Goal: Obtain resource: Download file/media

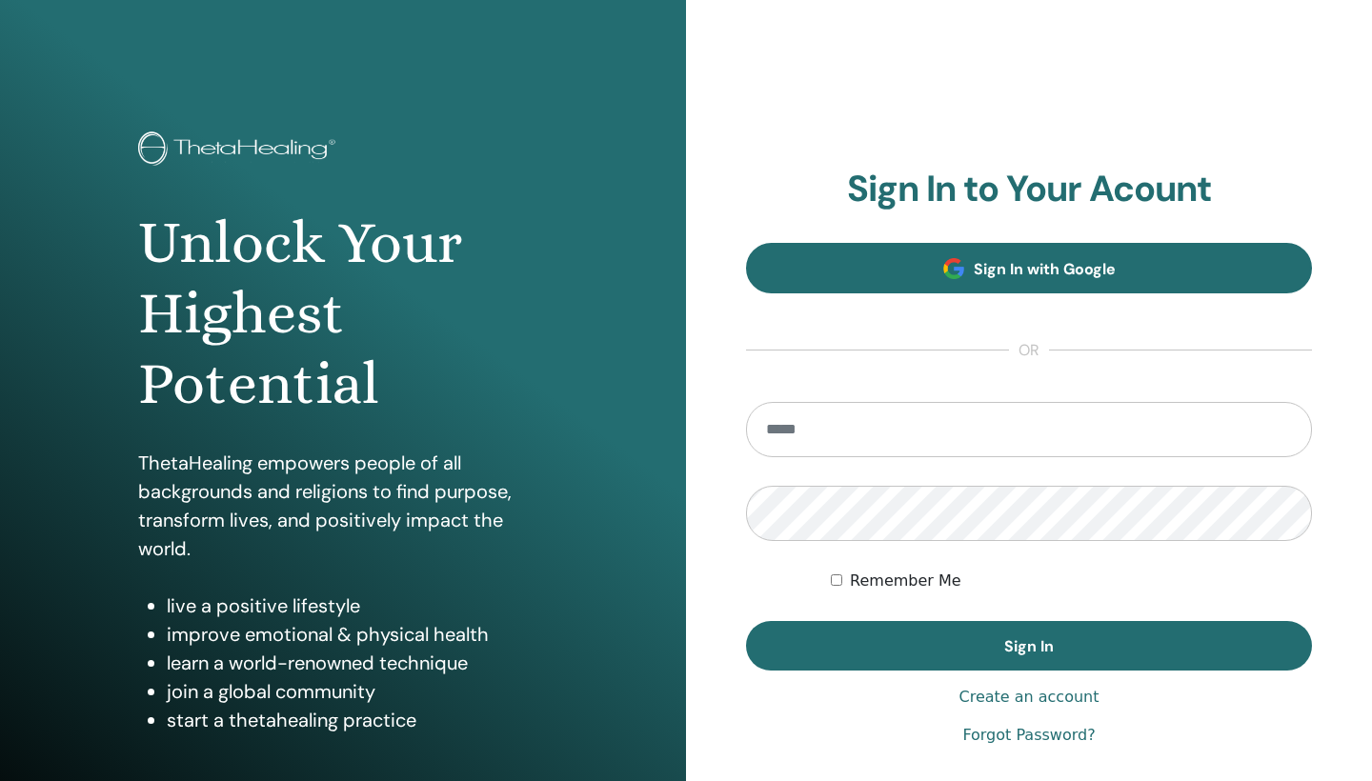
click at [1018, 274] on span "Sign In with Google" at bounding box center [1044, 269] width 142 height 20
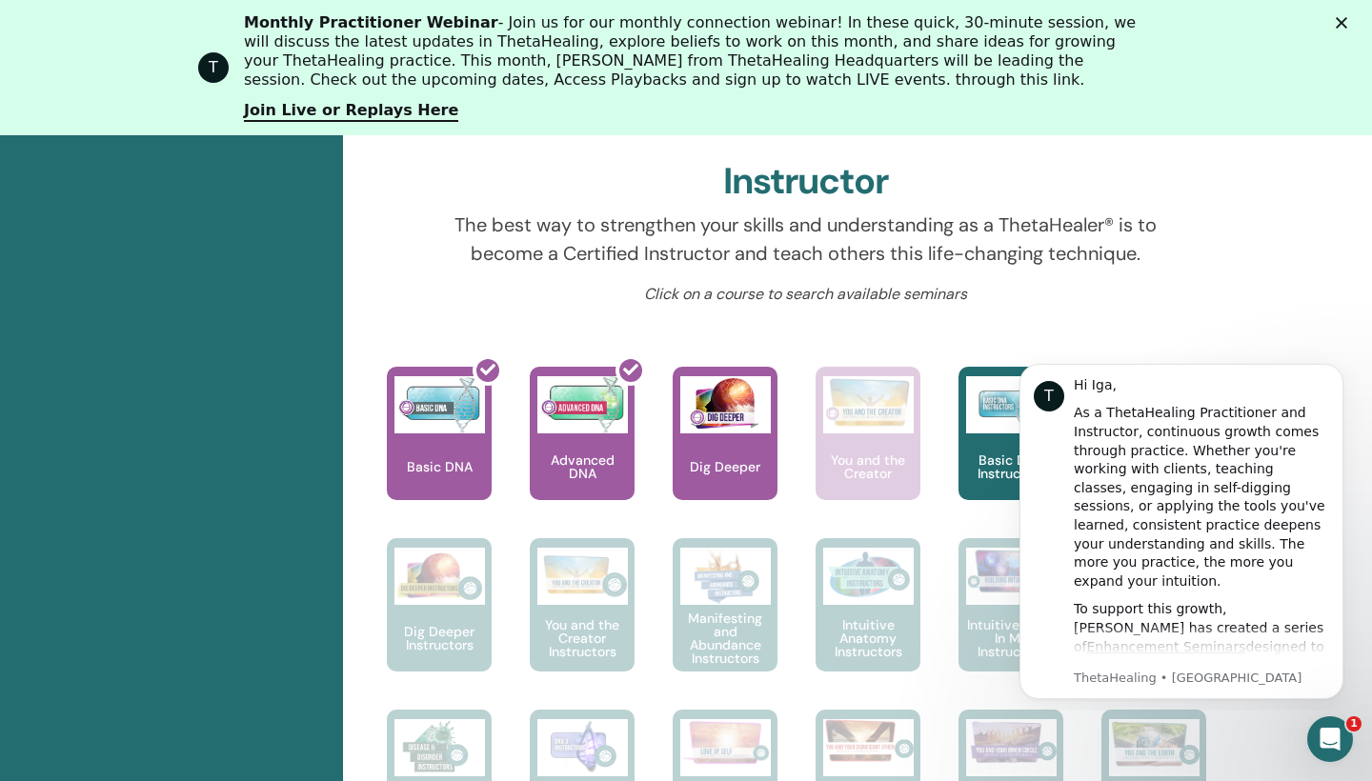
scroll to position [731, 0]
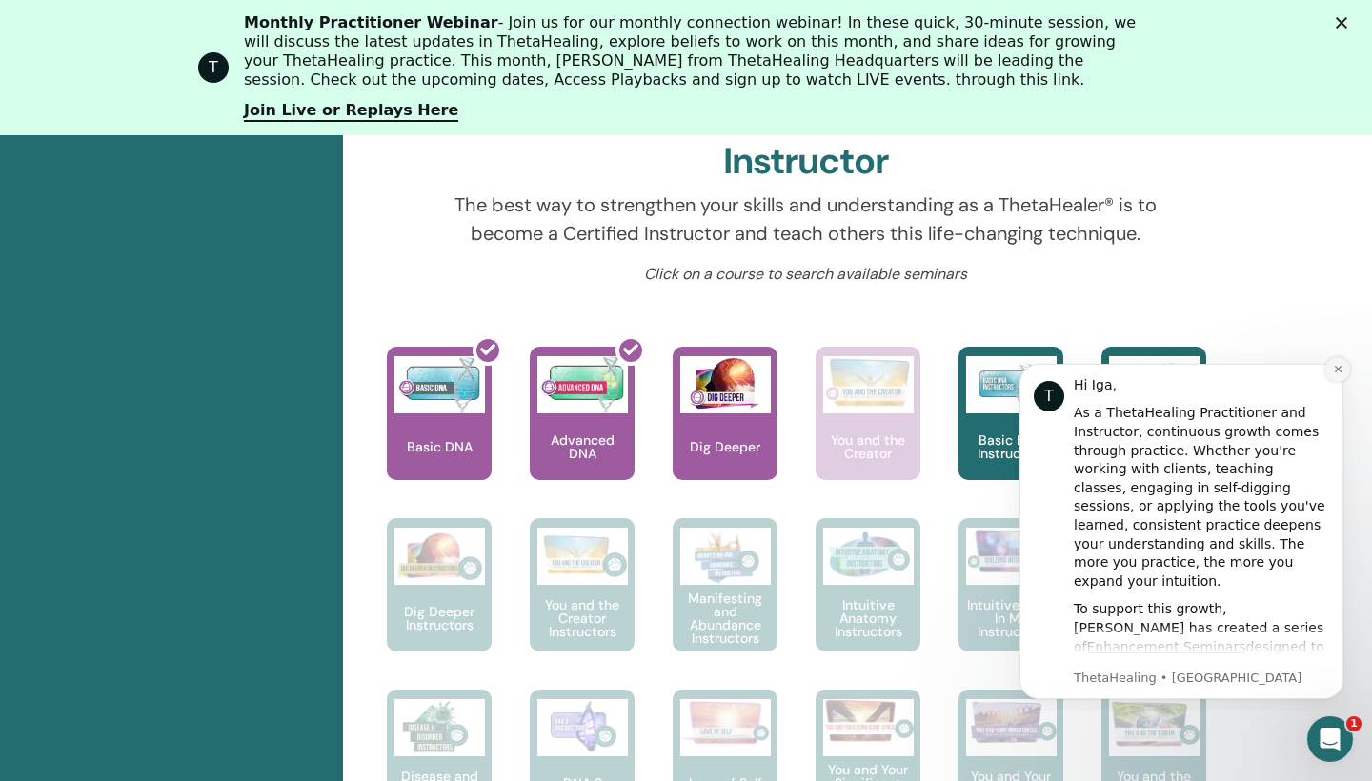
click at [1340, 373] on icon "Dismiss notification" at bounding box center [1337, 369] width 10 height 10
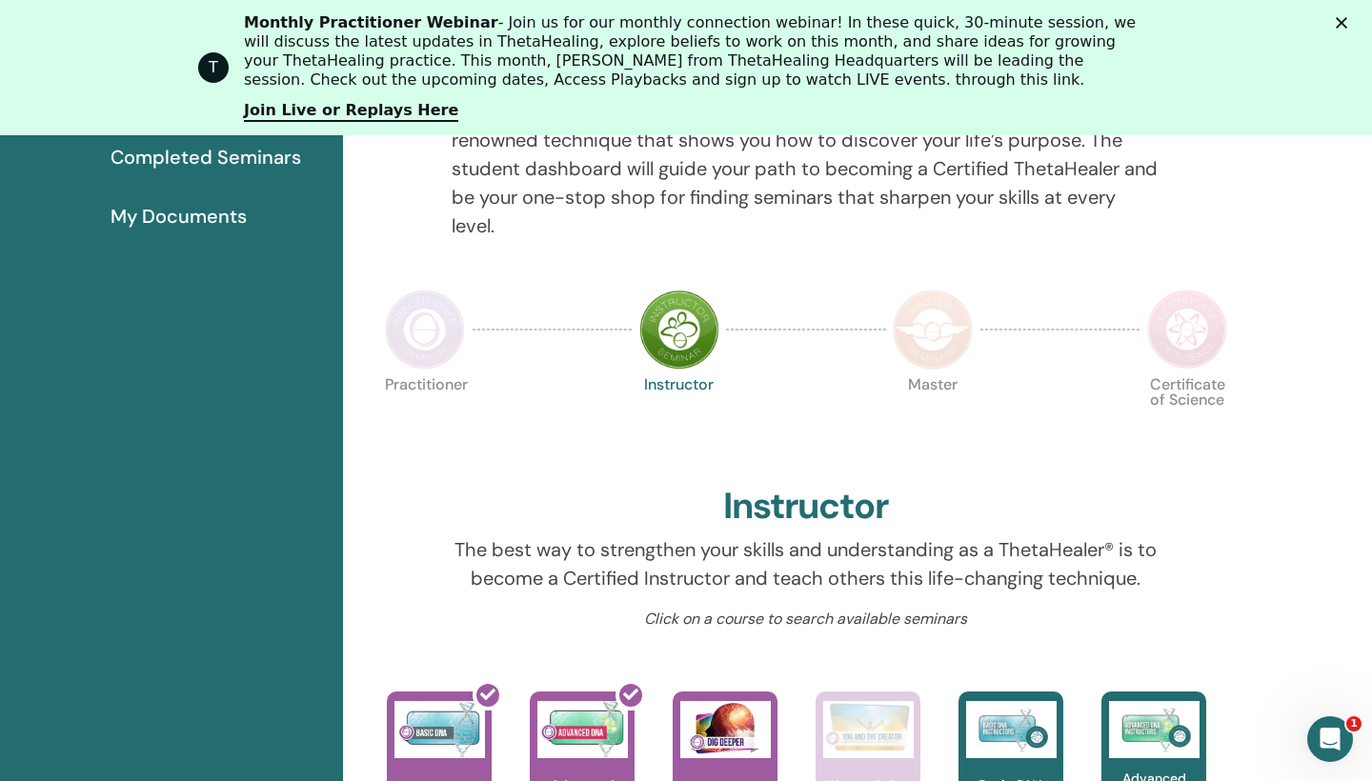
scroll to position [314, 0]
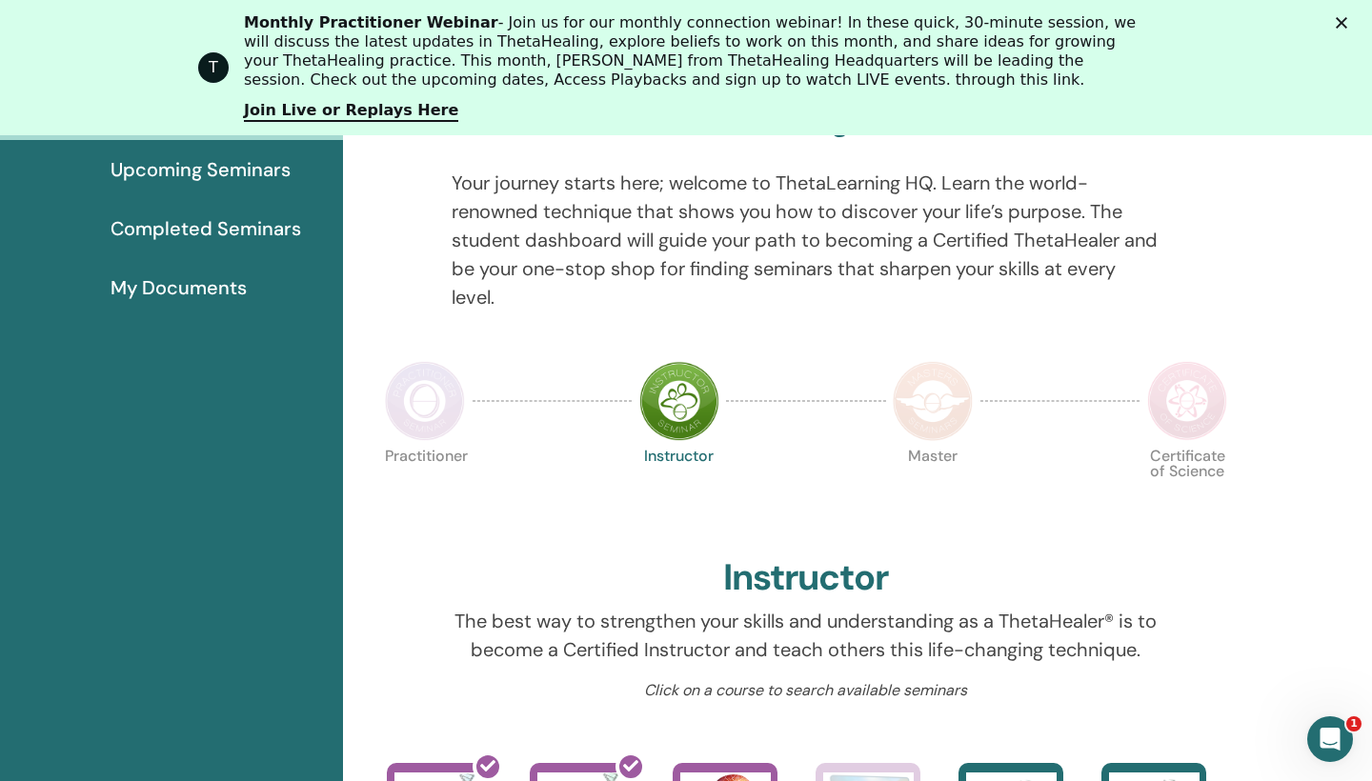
click at [1341, 21] on icon "Zamknij" at bounding box center [1340, 22] width 11 height 11
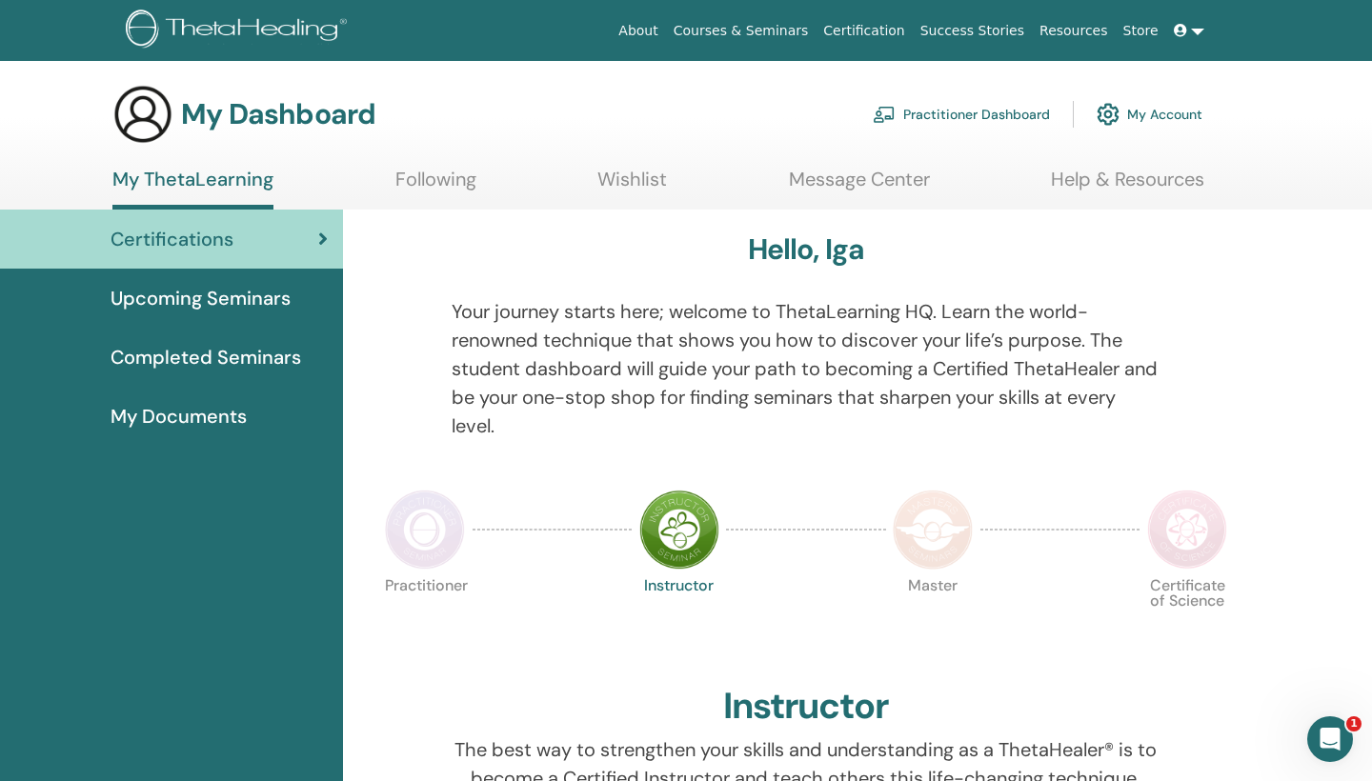
scroll to position [0, 0]
click at [239, 305] on span "Upcoming Seminars" at bounding box center [200, 298] width 180 height 29
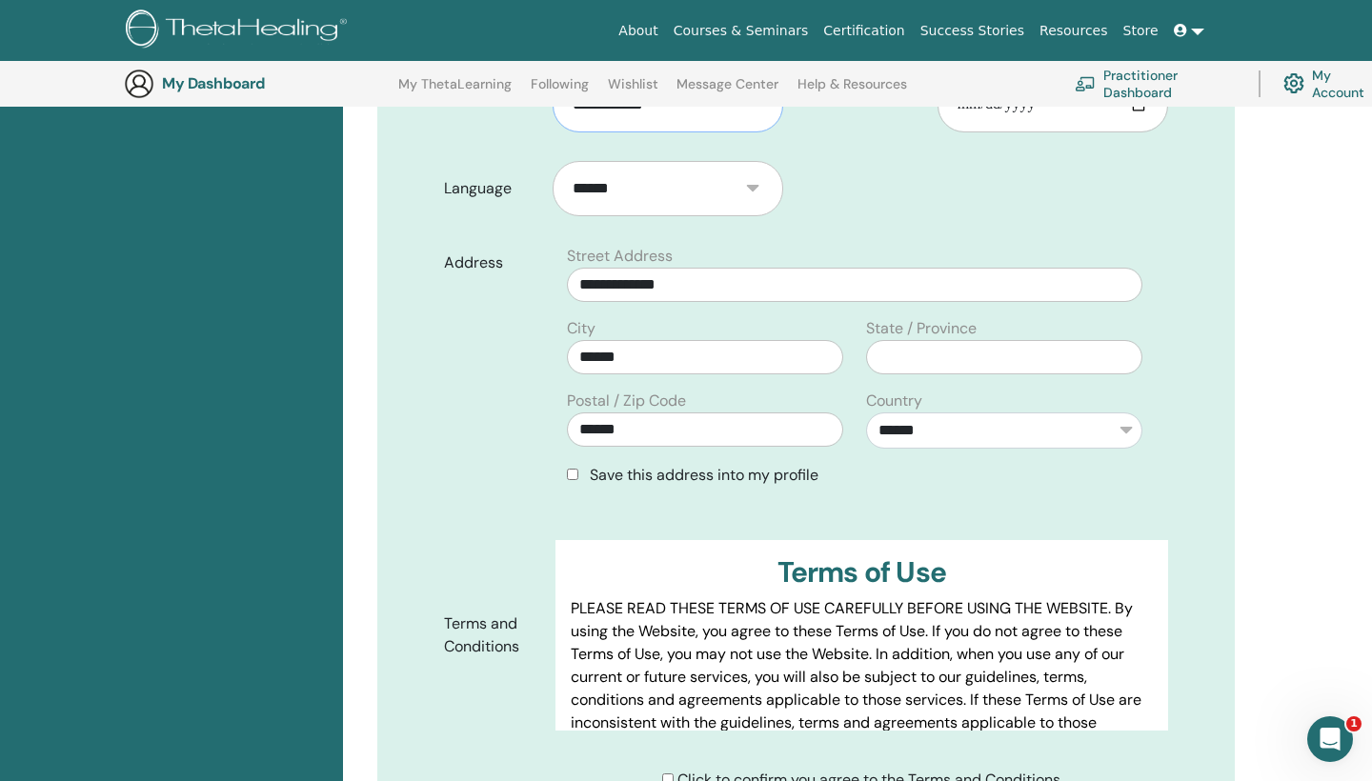
scroll to position [545, 0]
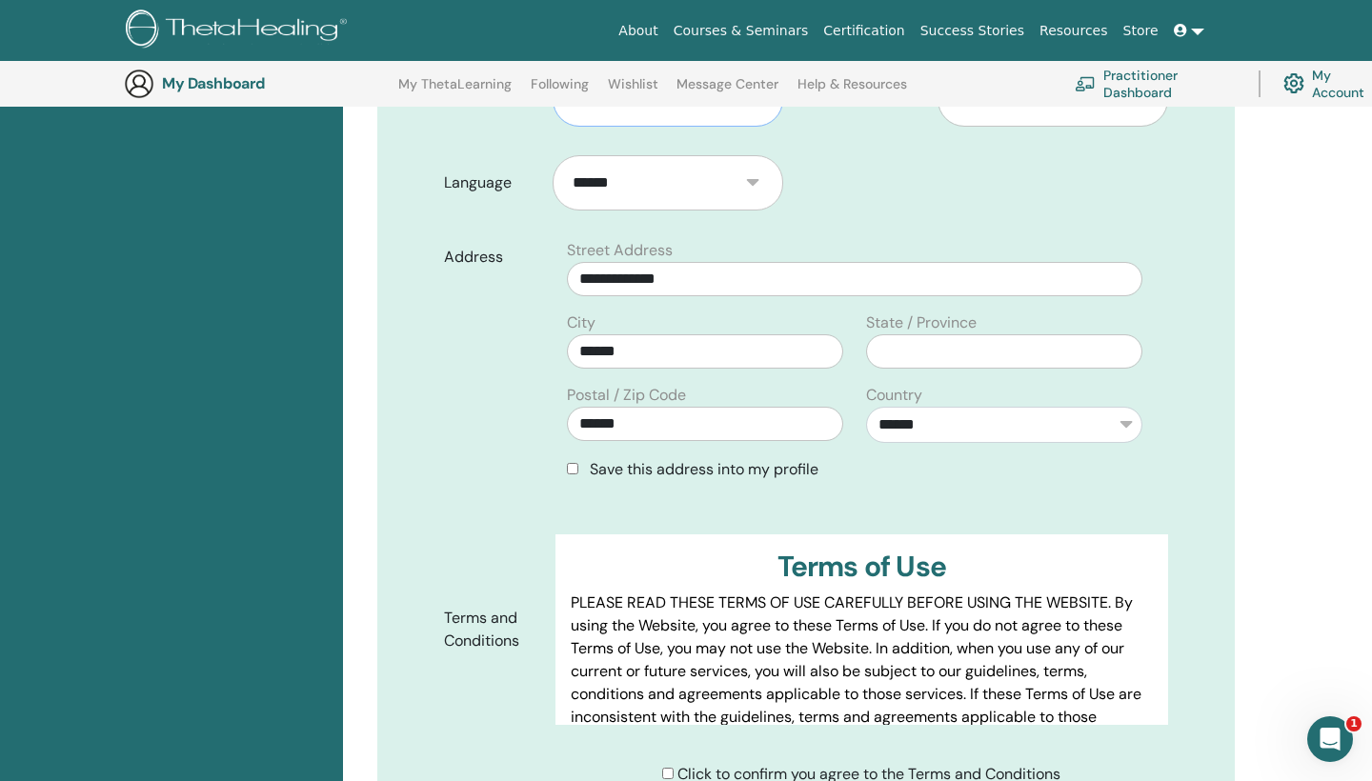
type input "**********"
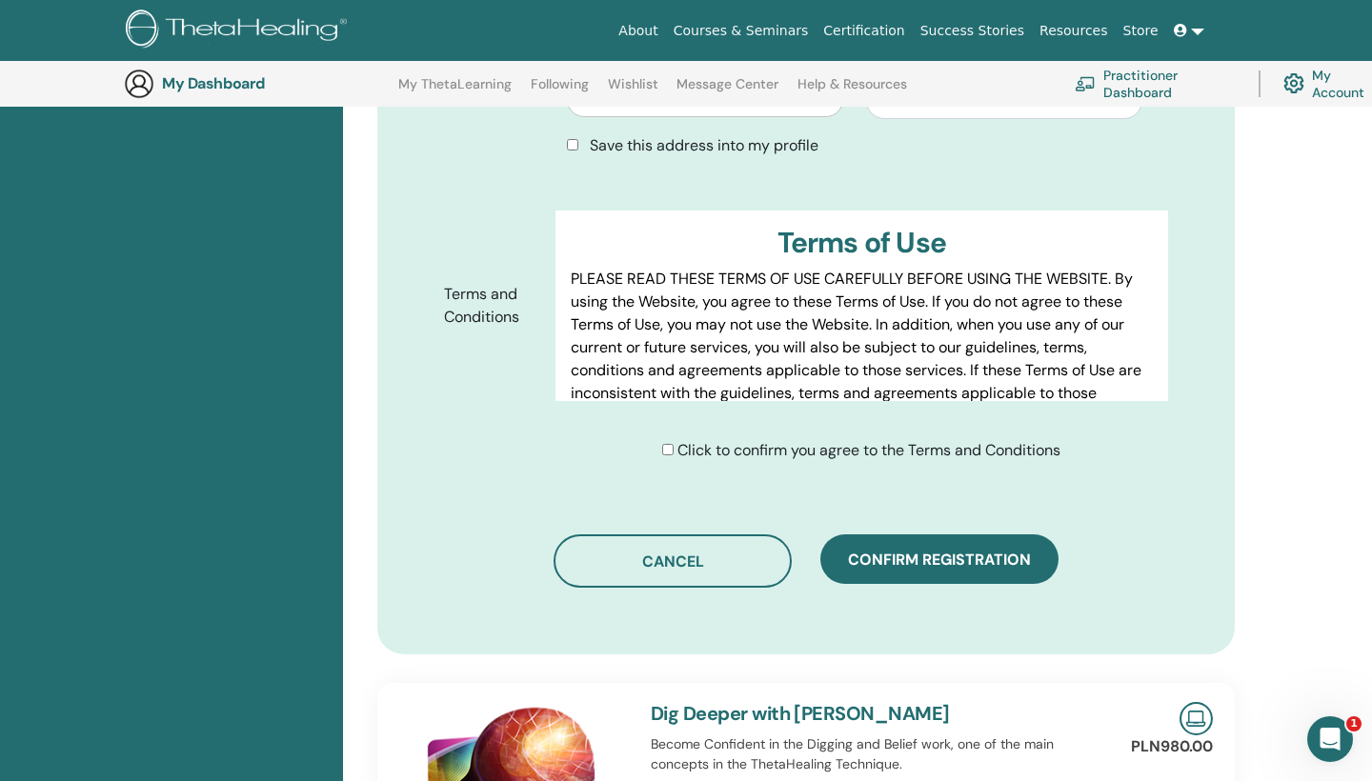
scroll to position [902, 0]
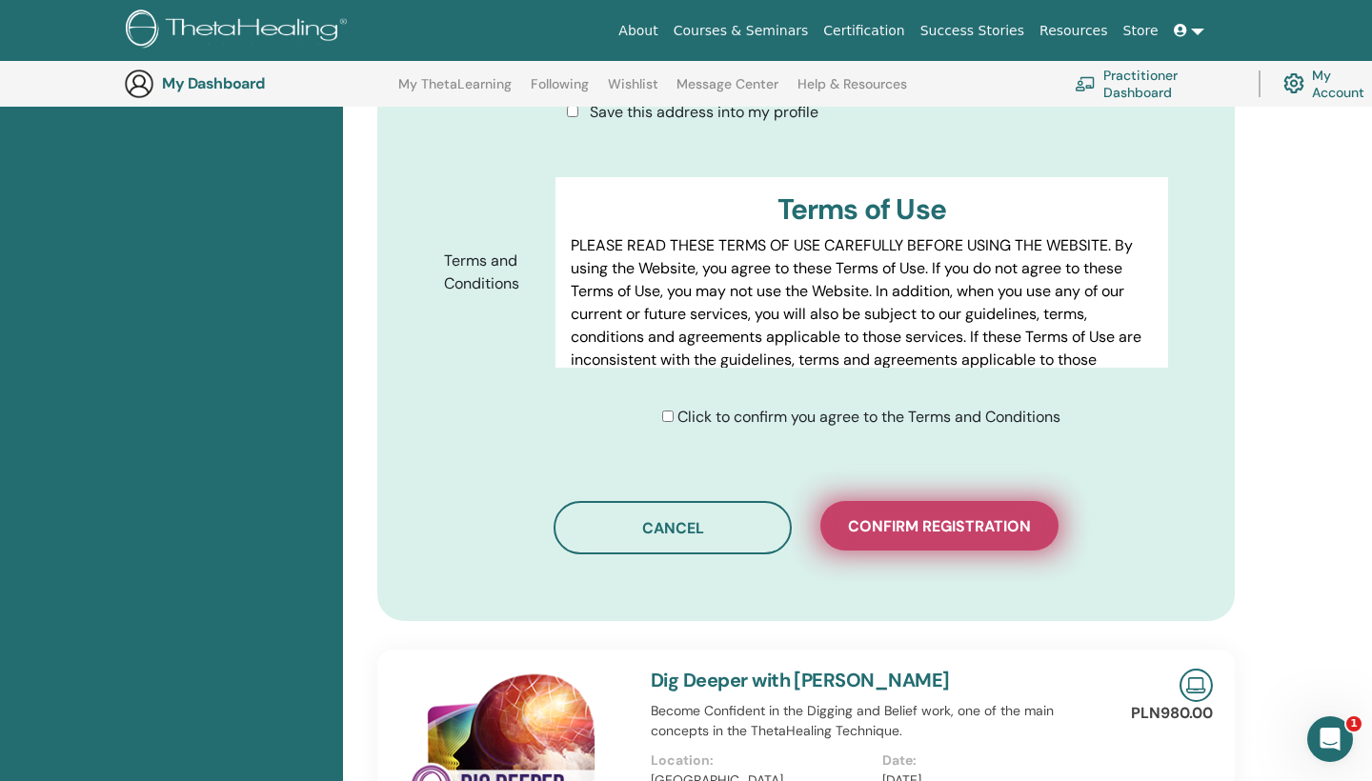
click at [951, 536] on span "Confirm registration" at bounding box center [939, 526] width 183 height 20
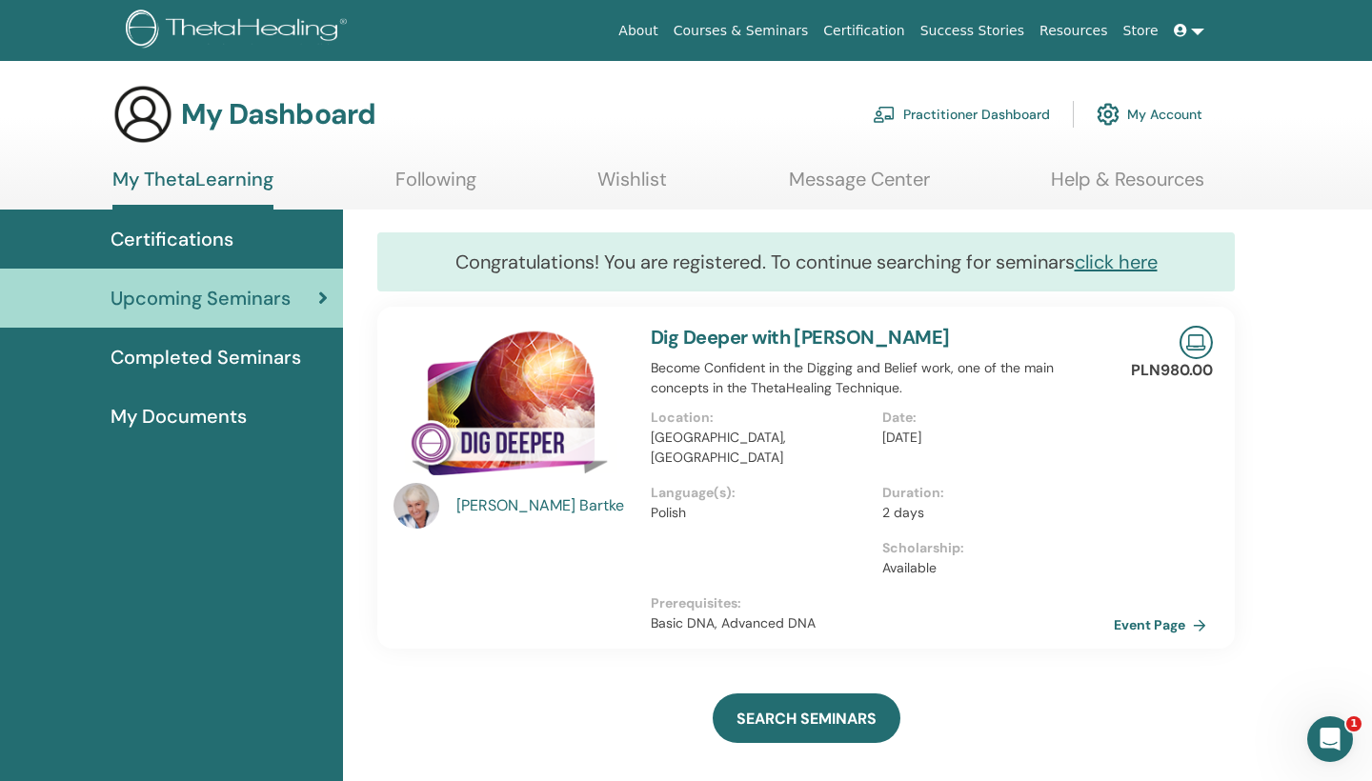
click at [206, 238] on span "Certifications" at bounding box center [171, 239] width 123 height 29
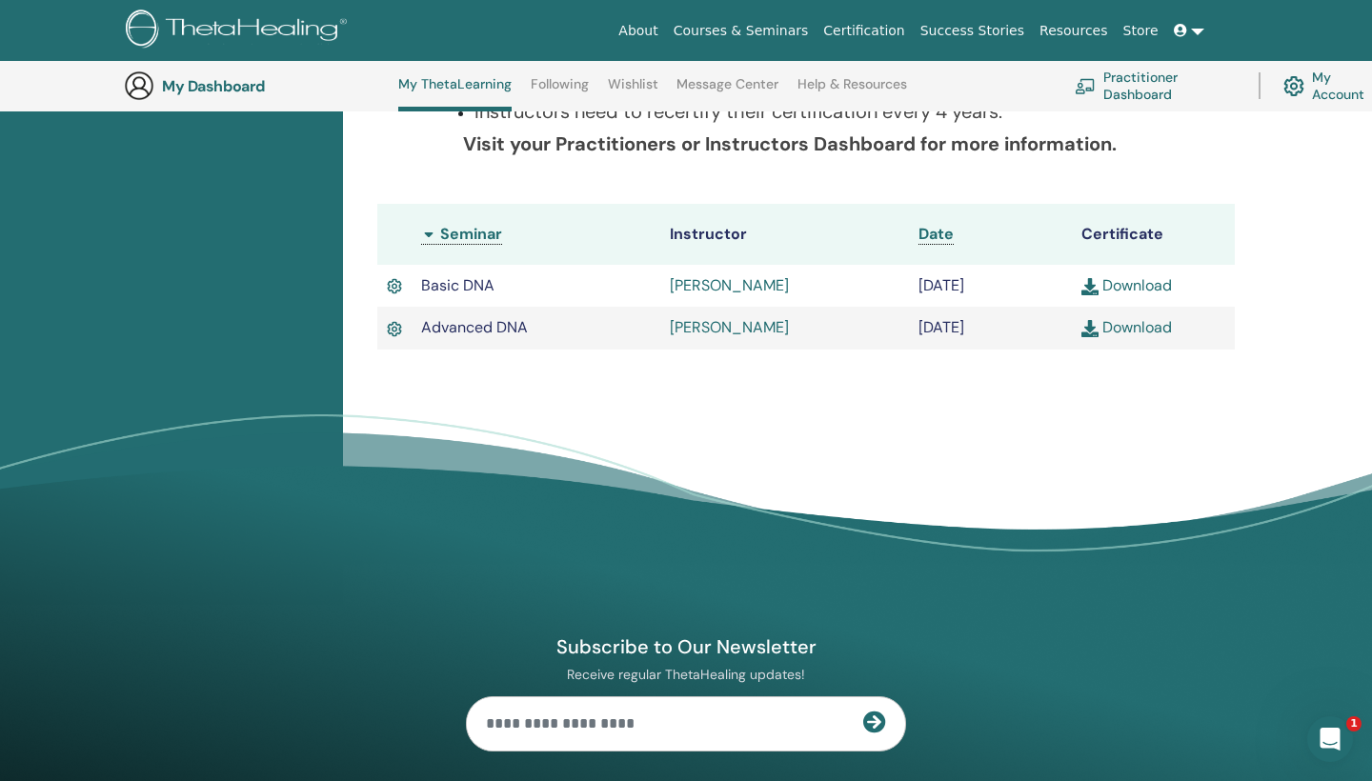
click at [1147, 284] on link "Download" at bounding box center [1126, 285] width 90 height 20
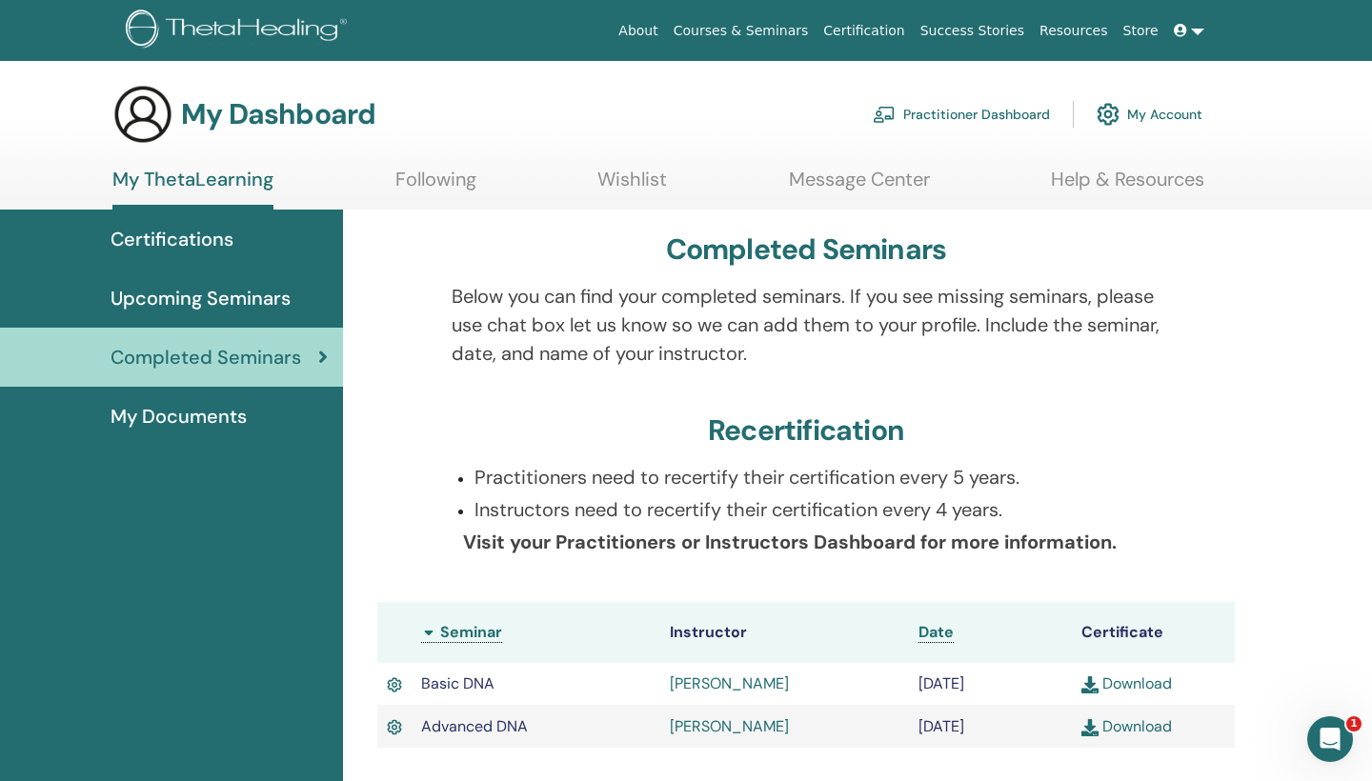
click at [193, 242] on span "Certifications" at bounding box center [171, 239] width 123 height 29
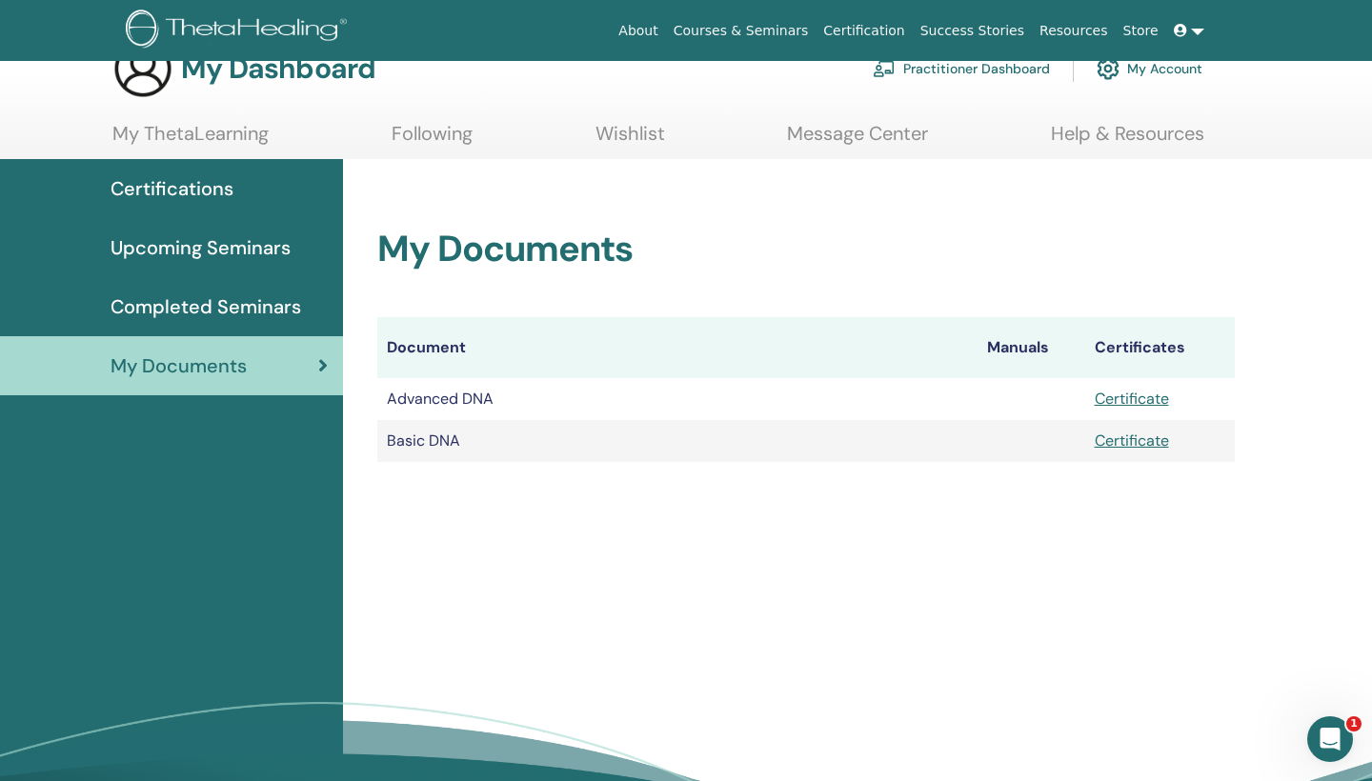
click at [1132, 397] on link "Certificate" at bounding box center [1131, 399] width 74 height 20
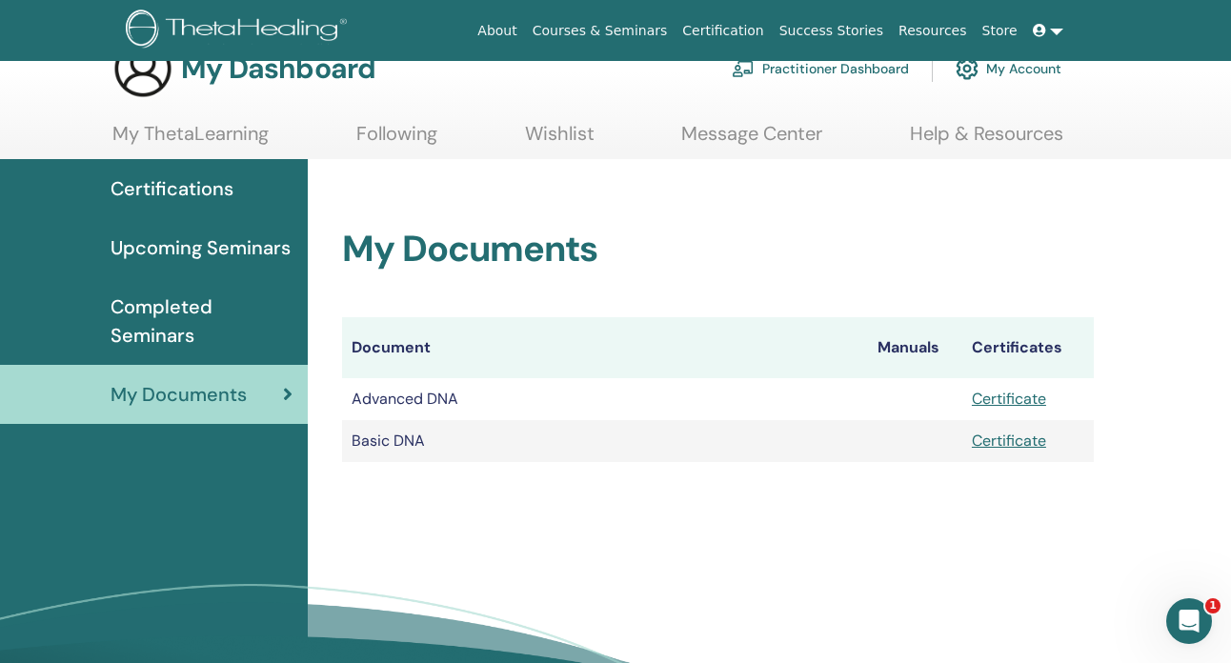
click at [167, 321] on span "Completed Seminars" at bounding box center [201, 320] width 182 height 57
